Goal: Task Accomplishment & Management: Manage account settings

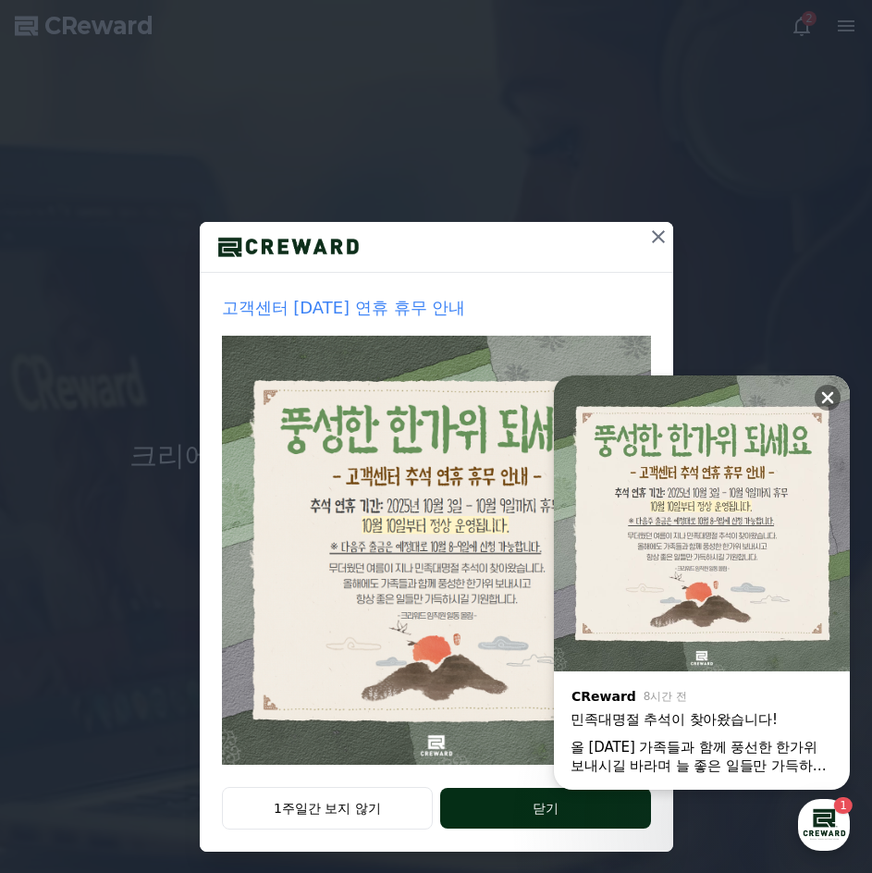
click at [522, 800] on button "닫기" at bounding box center [545, 808] width 210 height 41
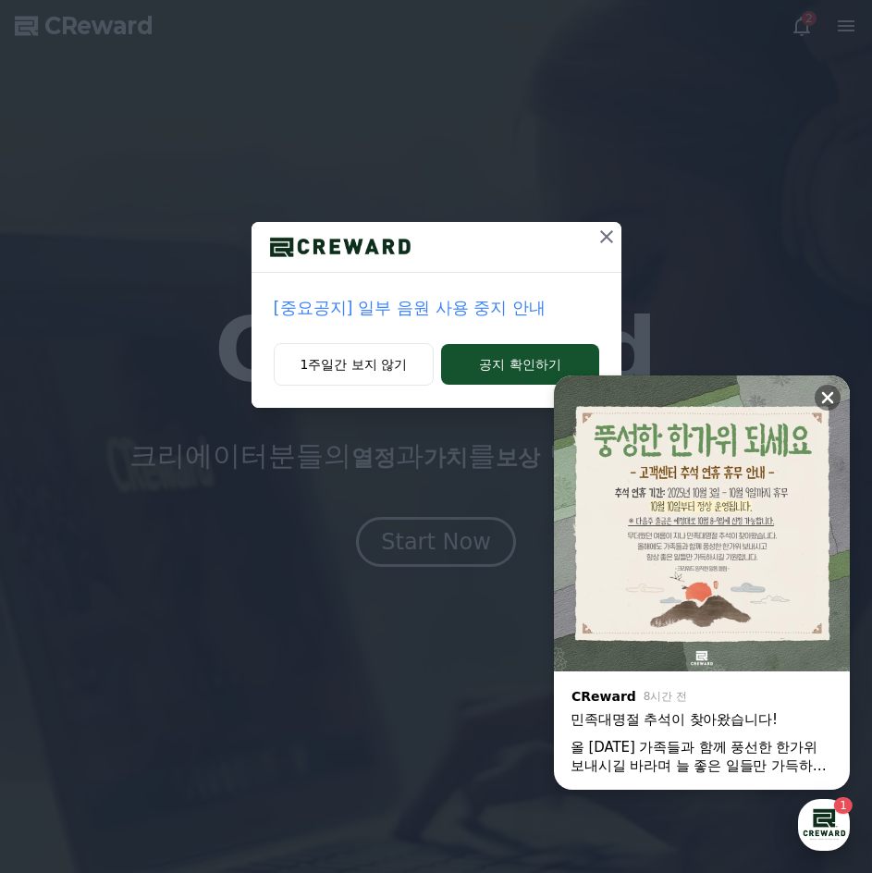
click at [831, 811] on div "button" at bounding box center [824, 825] width 52 height 52
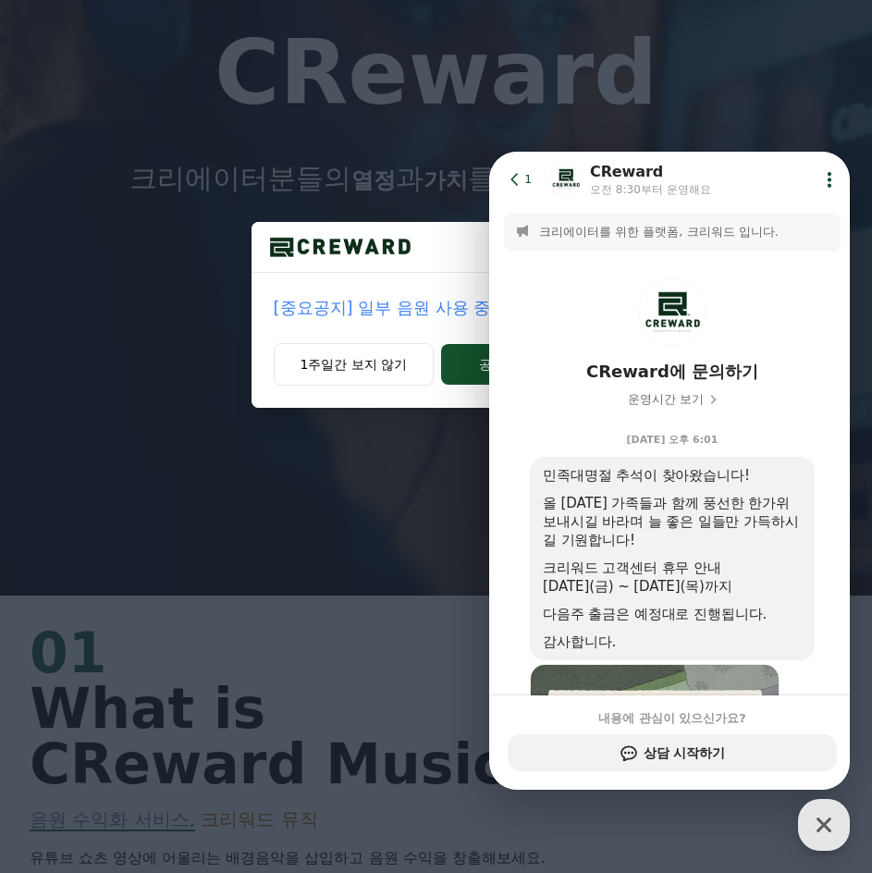
click at [393, 394] on div "1주일간 보지 않기 공지 확인하기" at bounding box center [437, 375] width 370 height 65
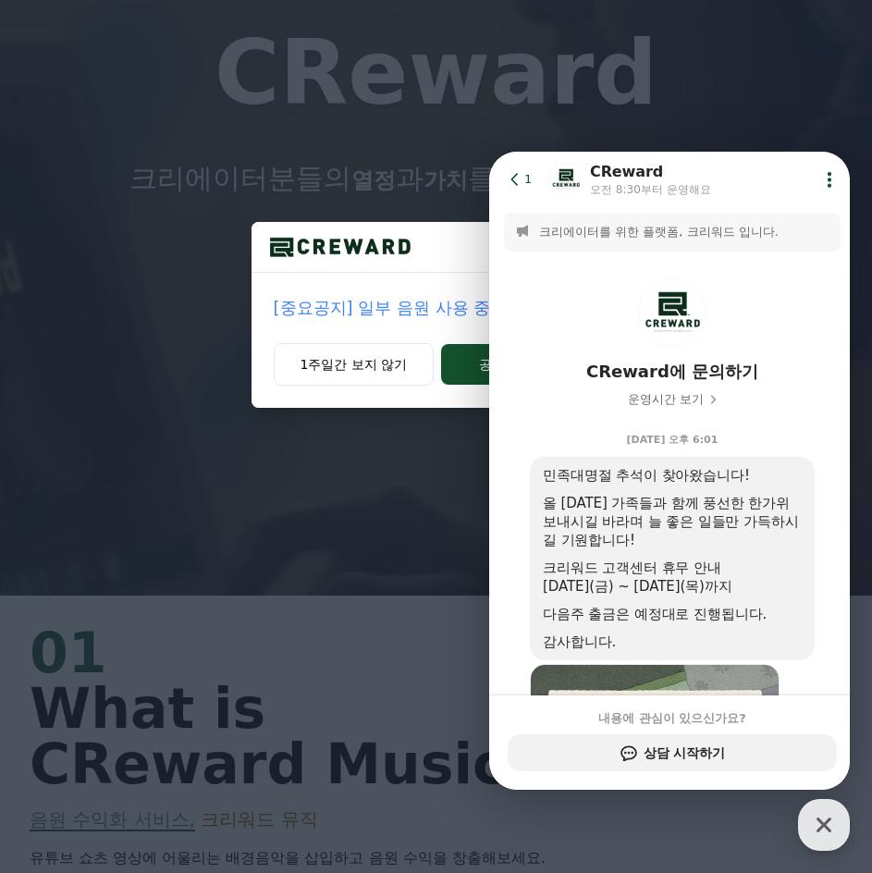
click at [392, 433] on div "[중요공지] 일부 음원 사용 중지 안내 1주일간 보지 않기 공지 확인하기" at bounding box center [436, 218] width 872 height 437
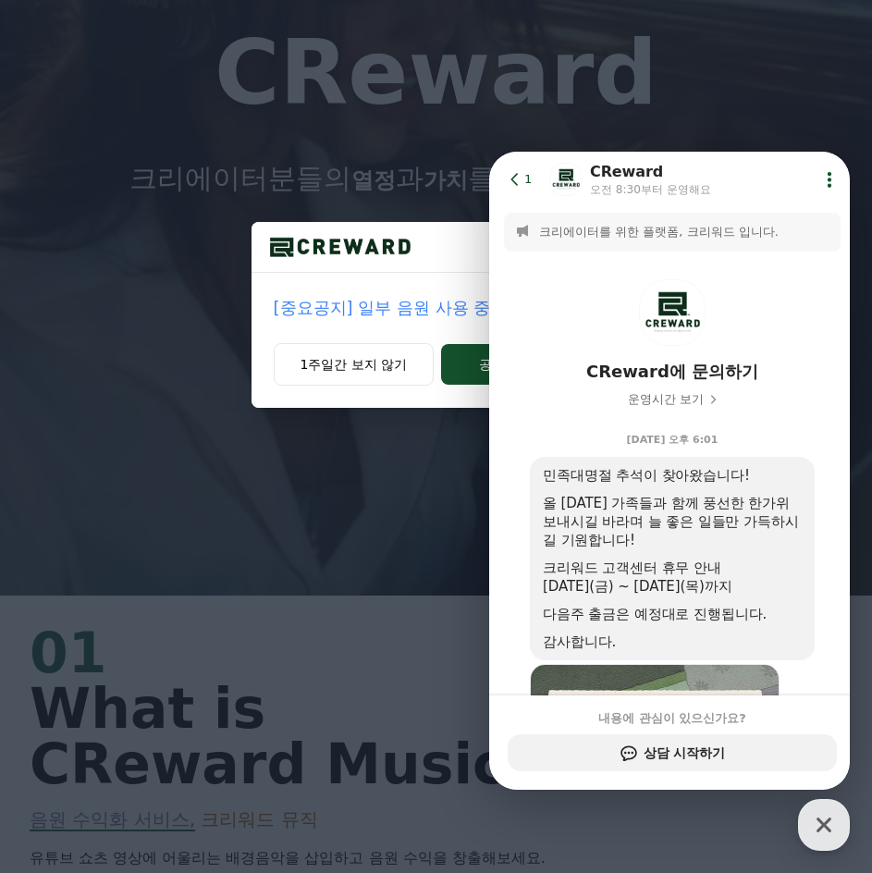
click at [514, 179] on icon at bounding box center [515, 179] width 18 height 18
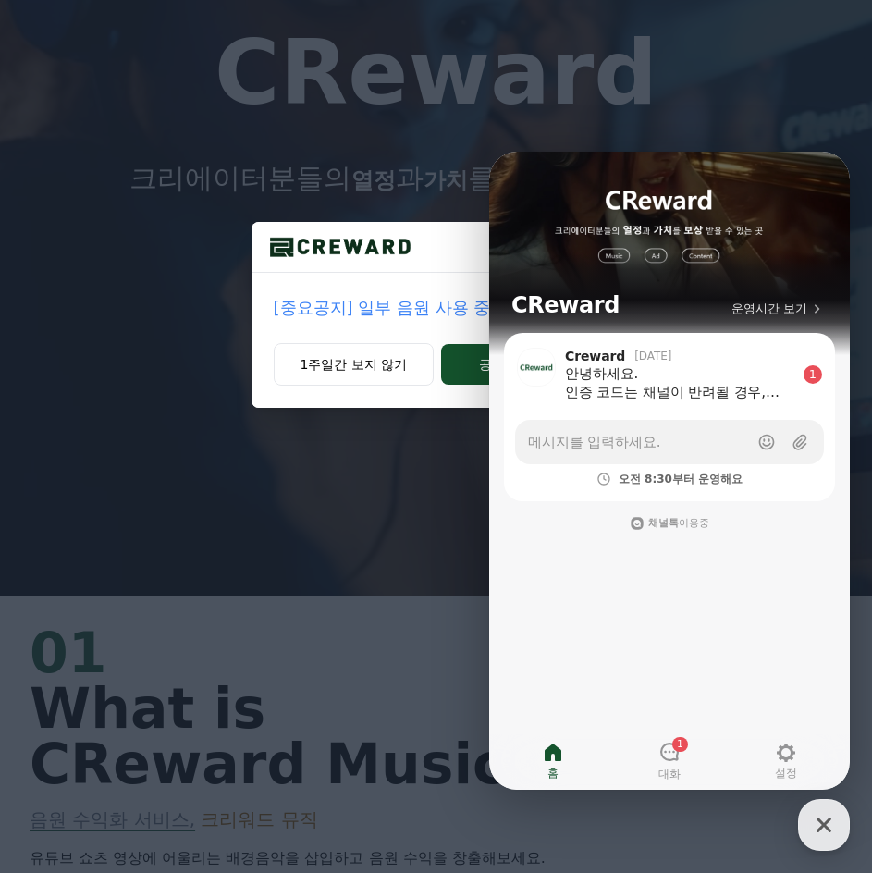
click at [660, 113] on div "[중요공지] 일부 음원 사용 중지 안내 1주일간 보지 않기 공지 확인하기" at bounding box center [436, 218] width 872 height 437
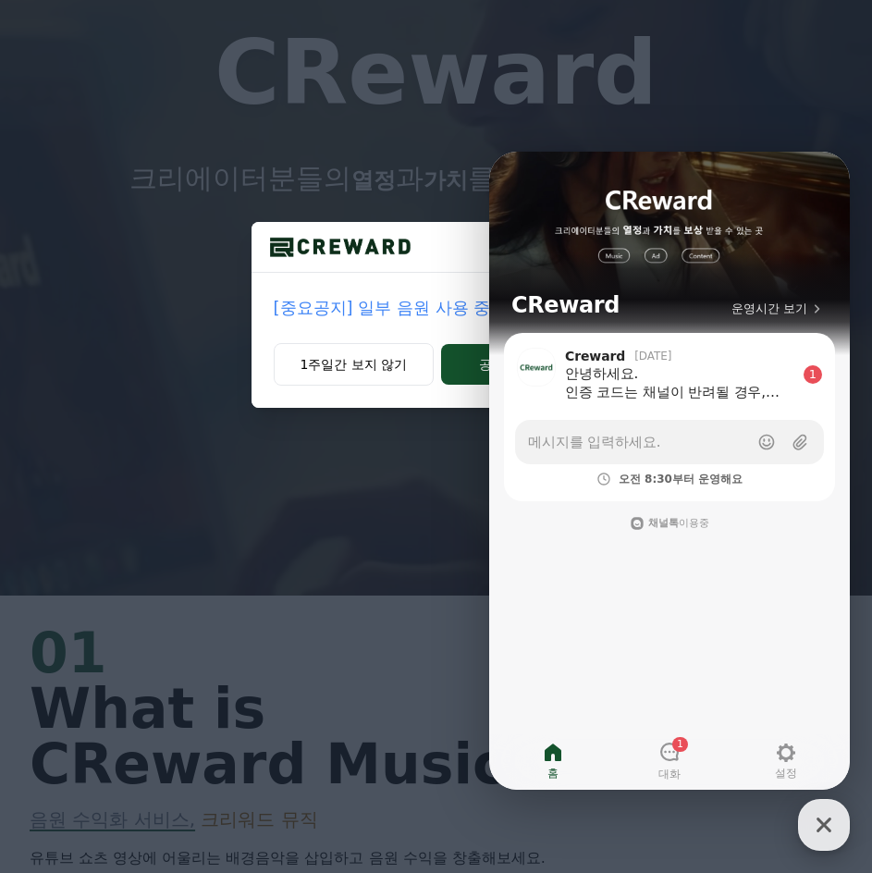
click at [829, 824] on icon "button" at bounding box center [823, 824] width 33 height 33
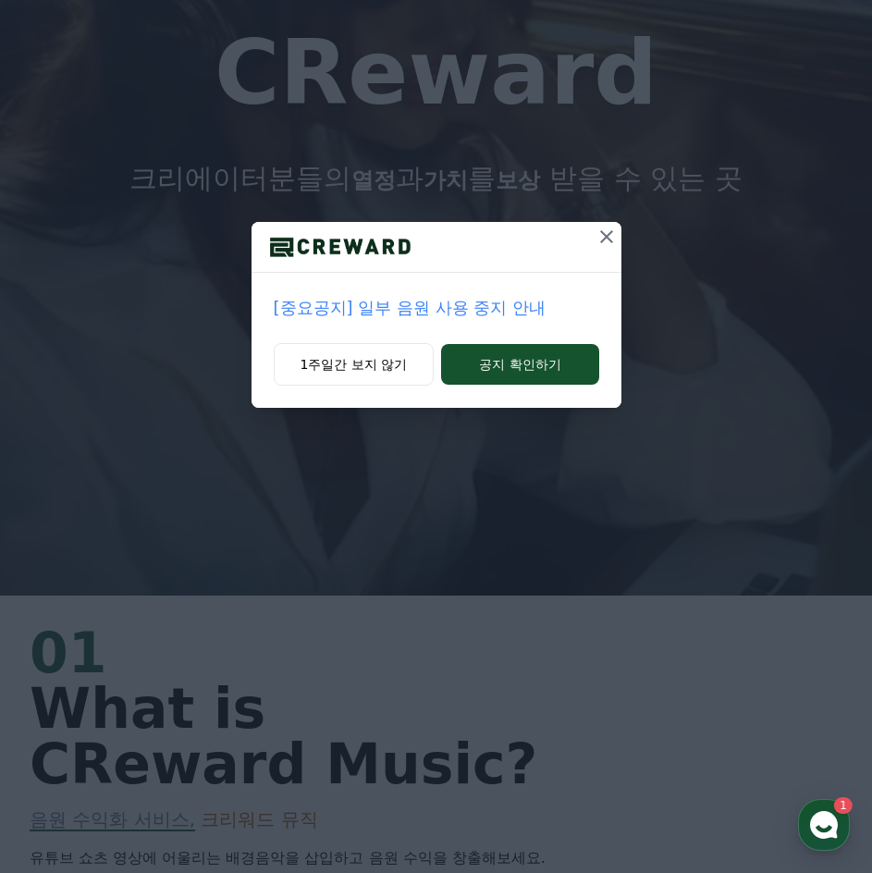
click at [474, 314] on p "[중요공지] 일부 음원 사용 중지 안내" at bounding box center [436, 308] width 325 height 26
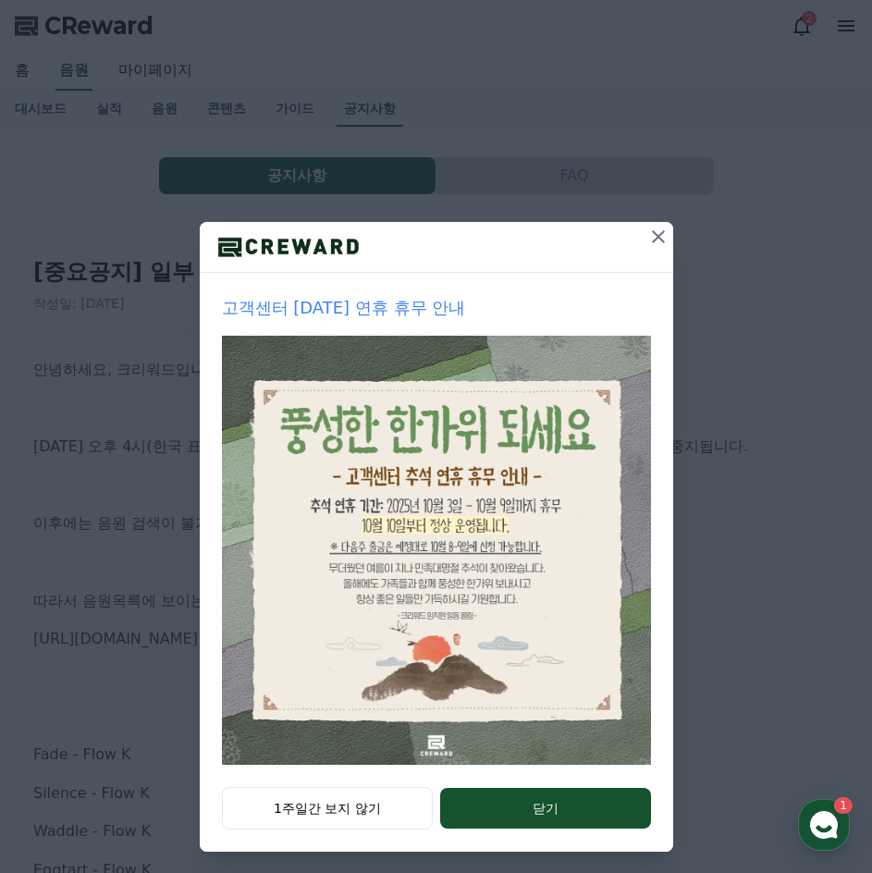
drag, startPoint x: 645, startPoint y: 235, endPoint x: 633, endPoint y: 257, distance: 24.8
click at [647, 236] on icon at bounding box center [658, 237] width 22 height 22
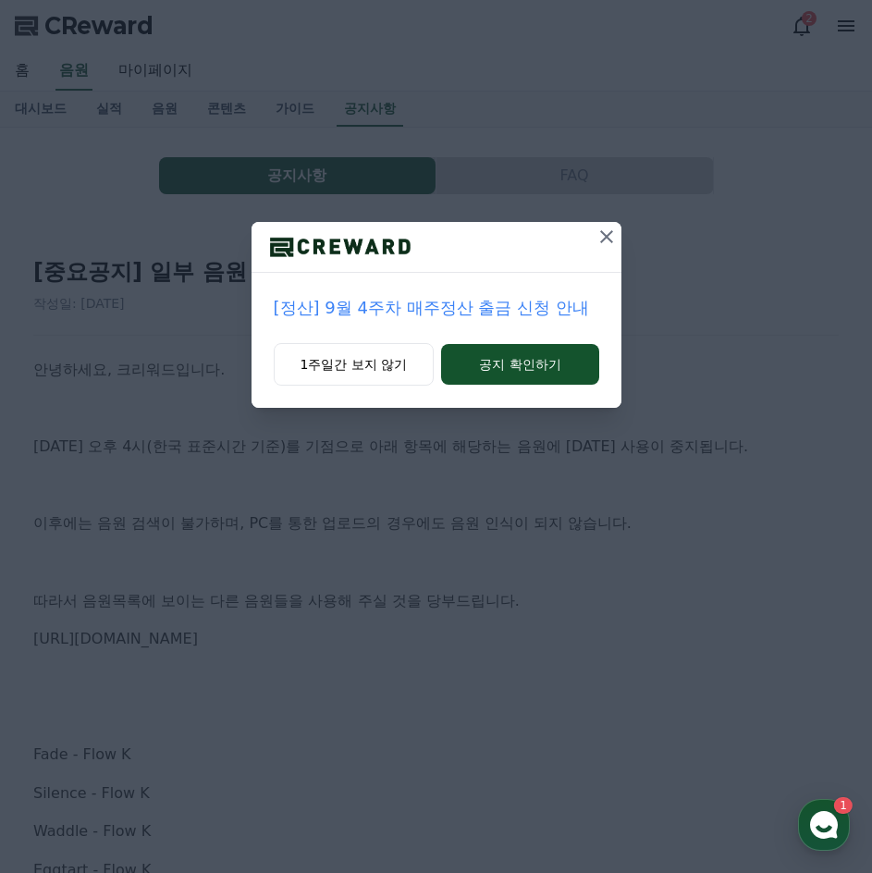
click at [603, 248] on button at bounding box center [607, 237] width 30 height 30
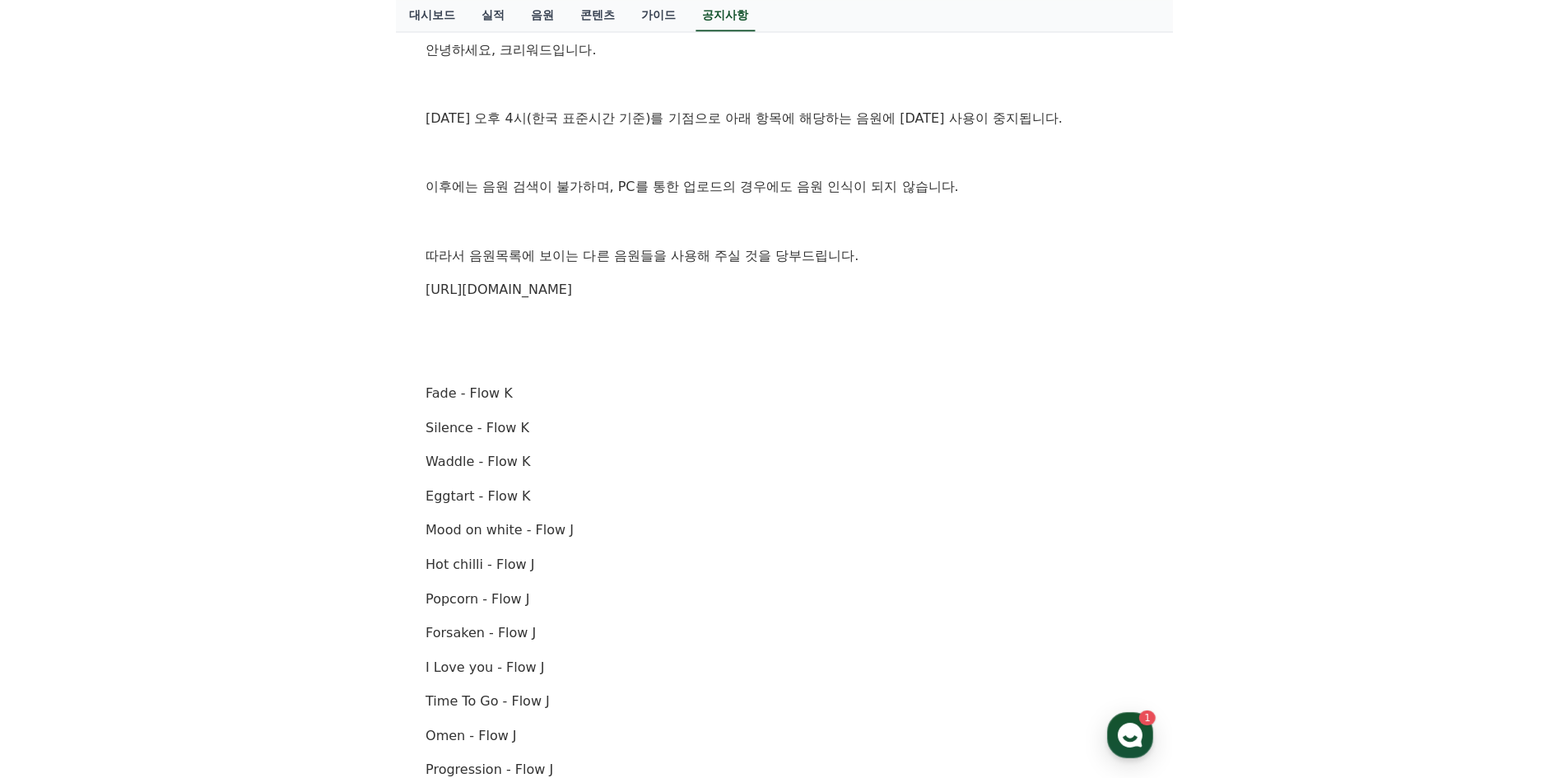
scroll to position [126, 0]
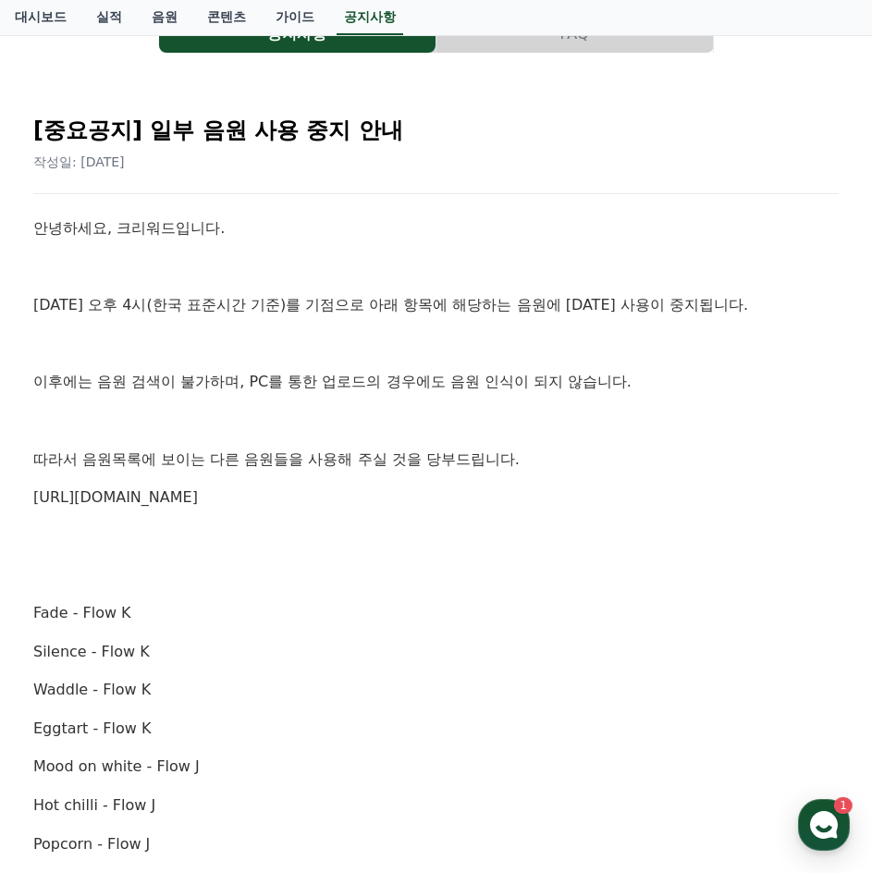
click at [198, 505] on link "https://creward.net/music/list/public" at bounding box center [115, 497] width 165 height 18
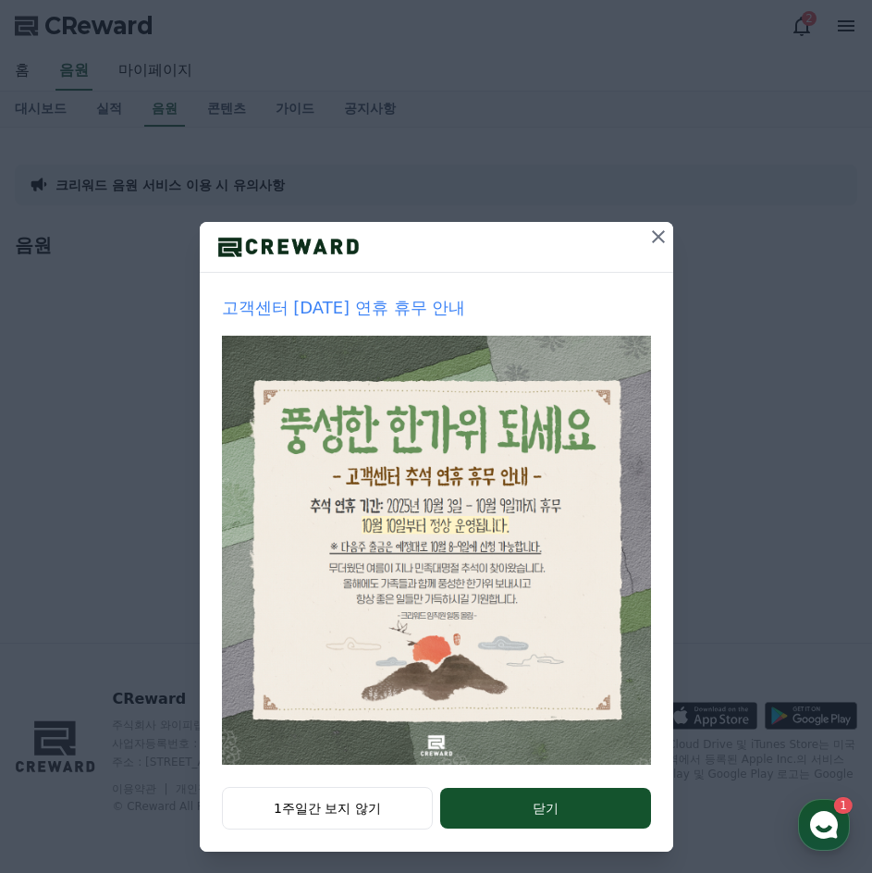
click at [657, 239] on icon at bounding box center [658, 237] width 22 height 22
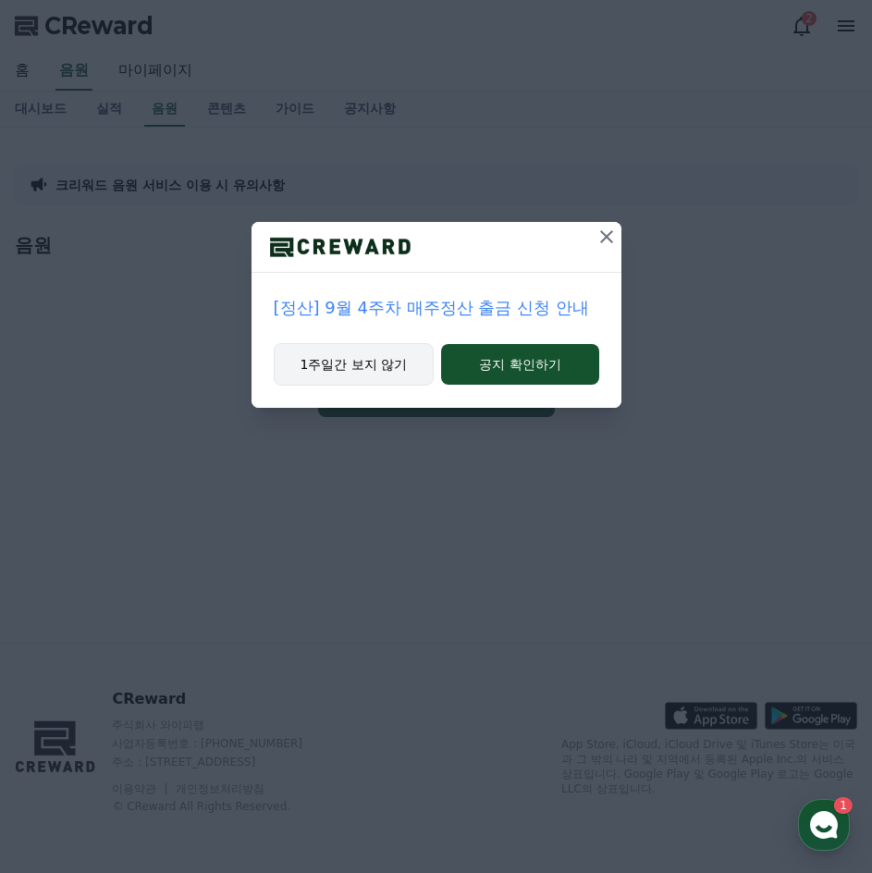
click at [346, 368] on button "1주일간 보지 않기" at bounding box center [354, 364] width 161 height 43
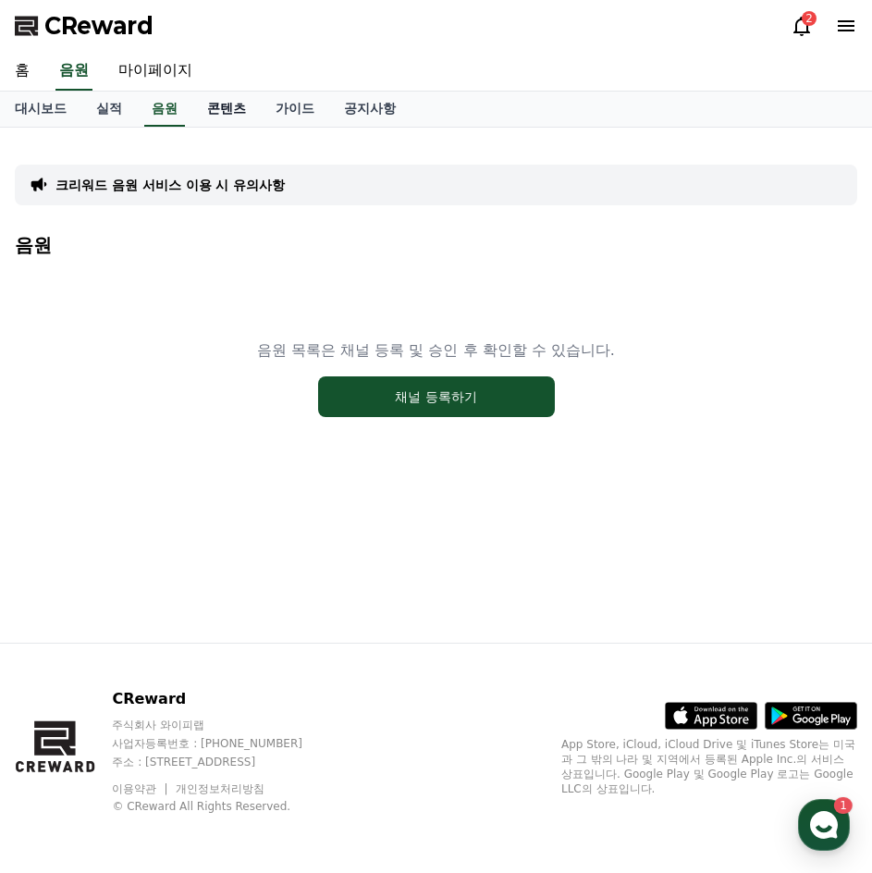
click at [231, 102] on link "콘텐츠" at bounding box center [226, 109] width 68 height 35
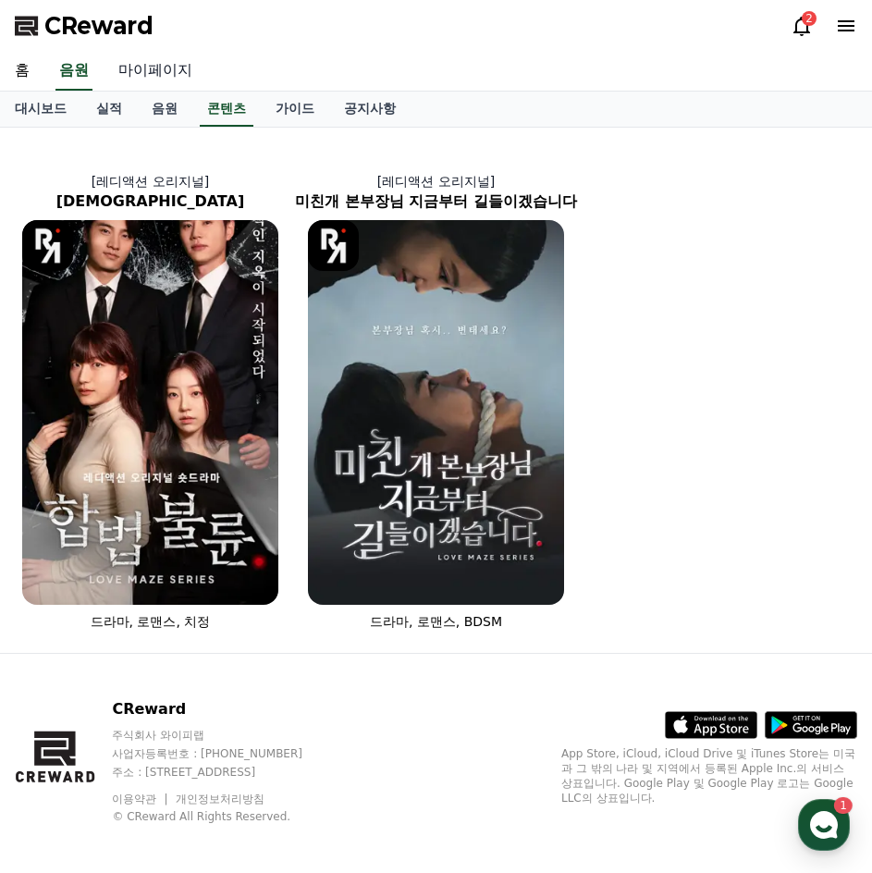
click at [152, 81] on link "마이페이지" at bounding box center [156, 71] width 104 height 39
select select "**********"
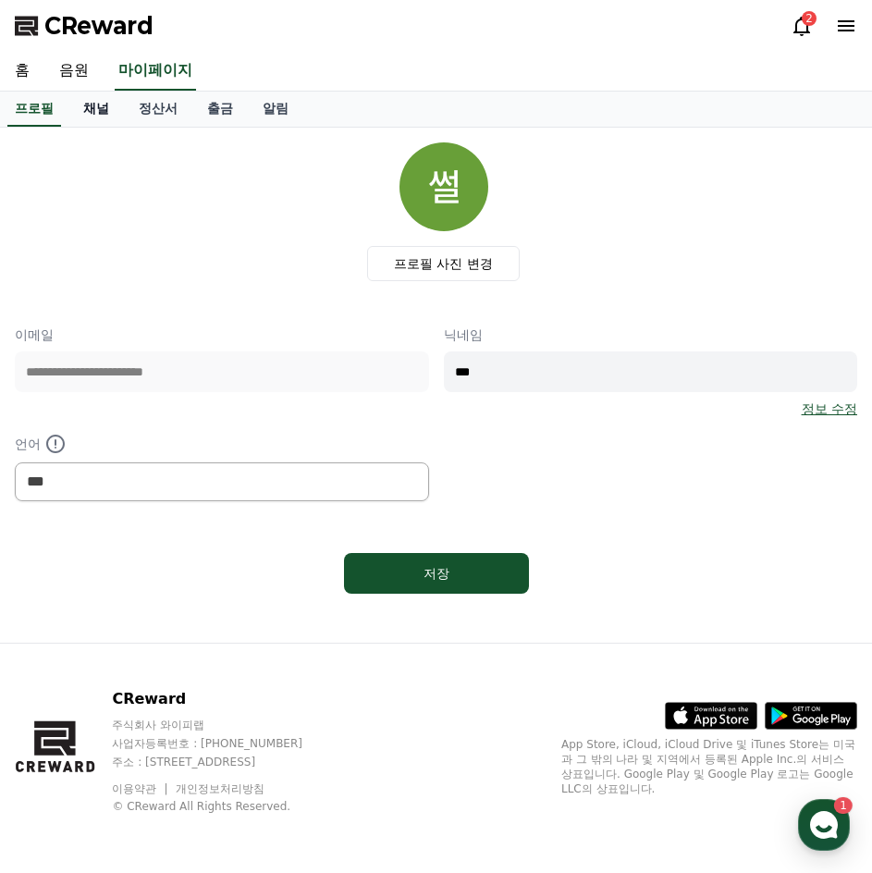
click at [97, 104] on link "채널" at bounding box center [95, 109] width 55 height 35
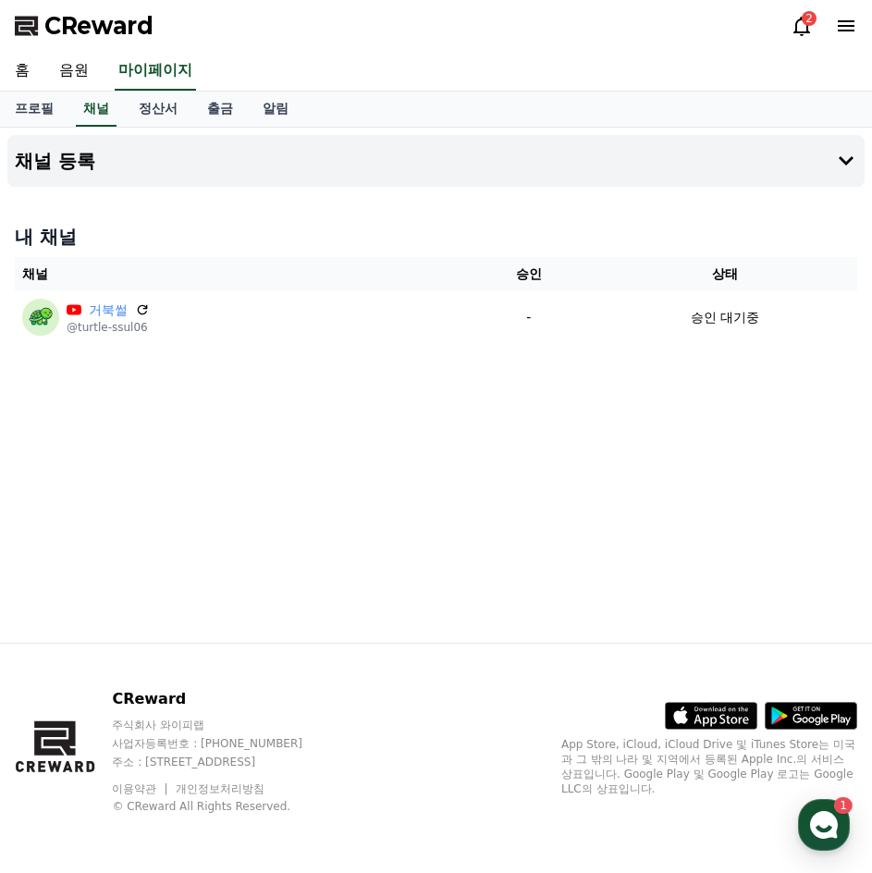
click at [792, 20] on icon at bounding box center [802, 26] width 22 height 22
